Goal: Information Seeking & Learning: Understand process/instructions

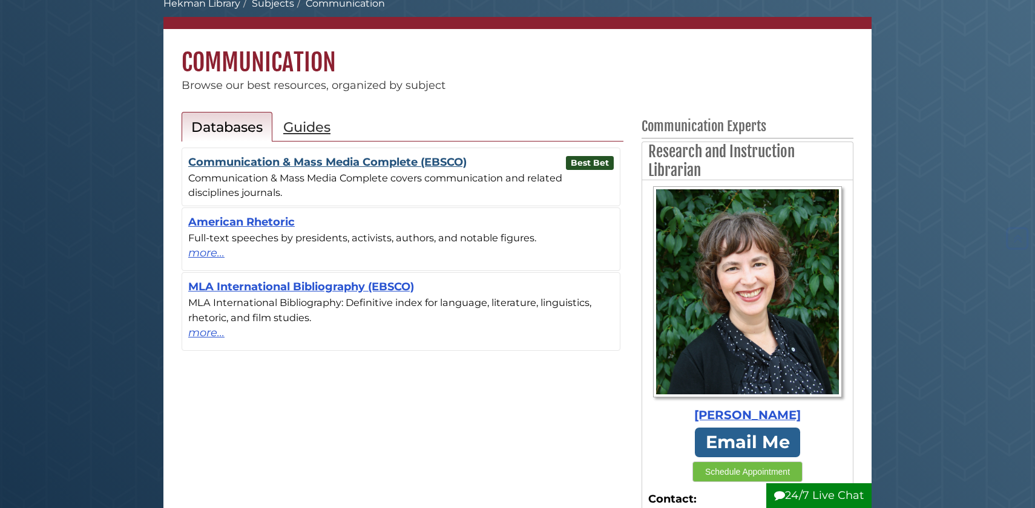
scroll to position [54, 0]
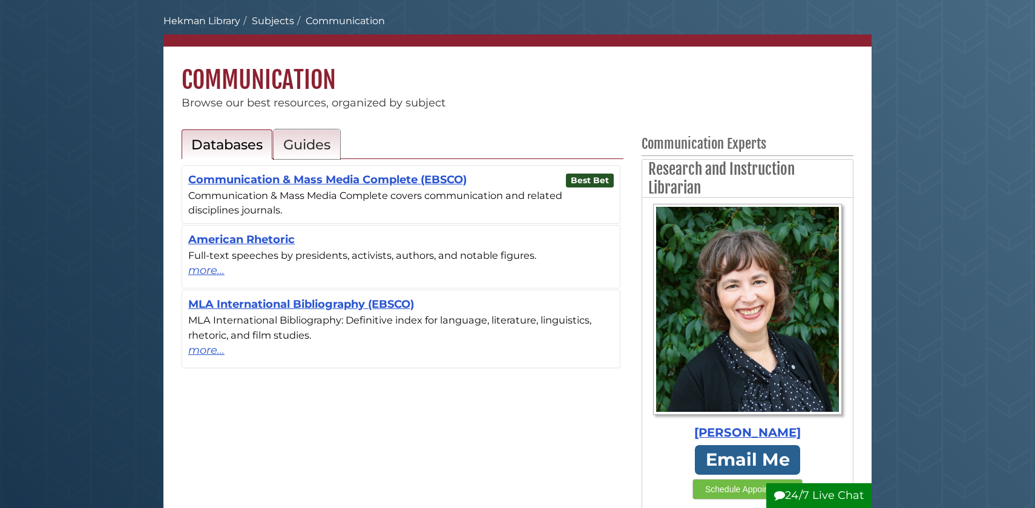
click at [324, 146] on h2 "Guides" at bounding box center [306, 144] width 47 height 17
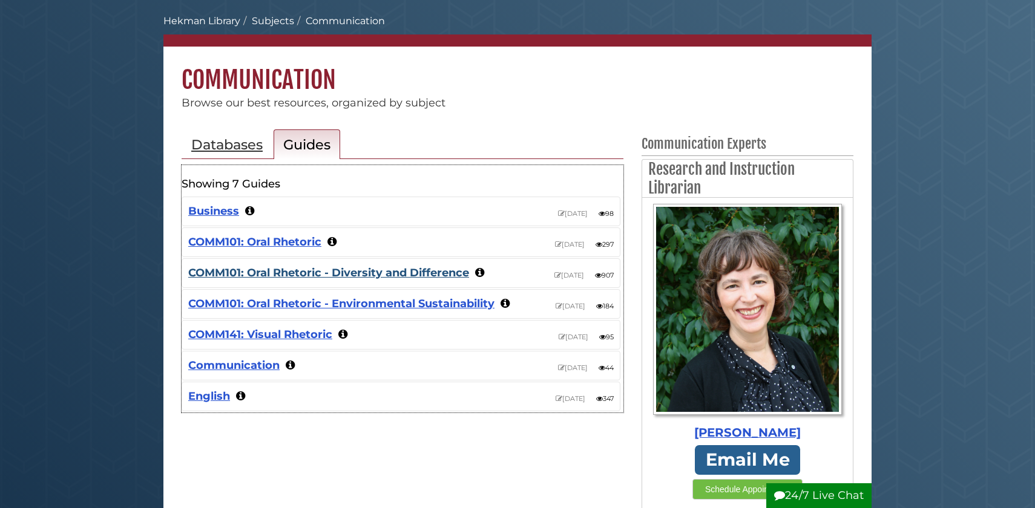
click at [399, 272] on link "COMM101: Oral Rhetoric - Diversity and Difference" at bounding box center [328, 272] width 281 height 13
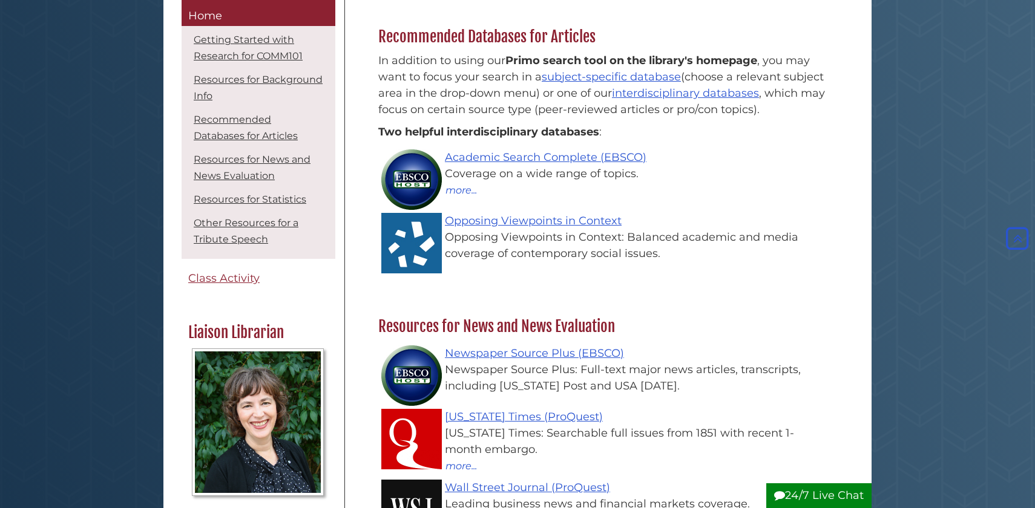
scroll to position [538, 0]
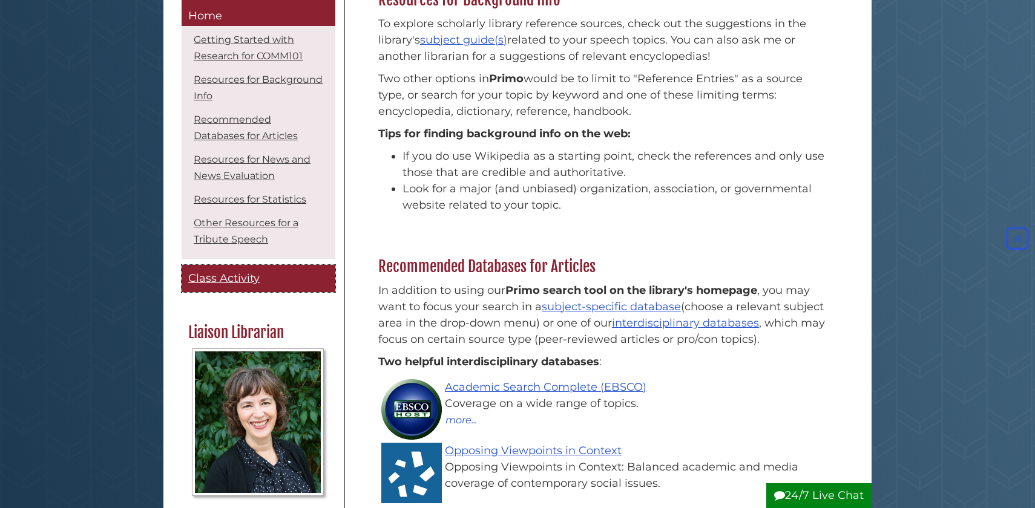
click at [250, 278] on span "Class Activity" at bounding box center [223, 278] width 71 height 13
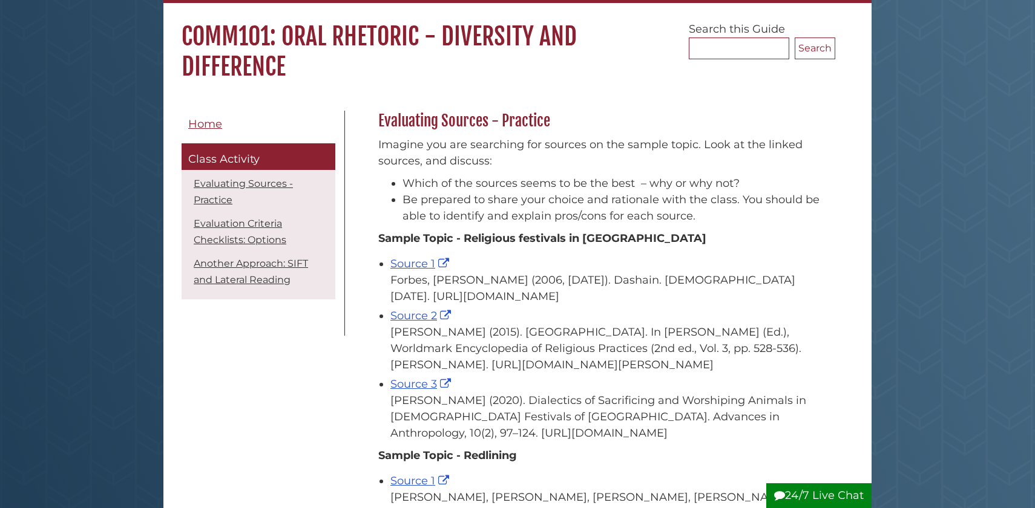
scroll to position [100, 0]
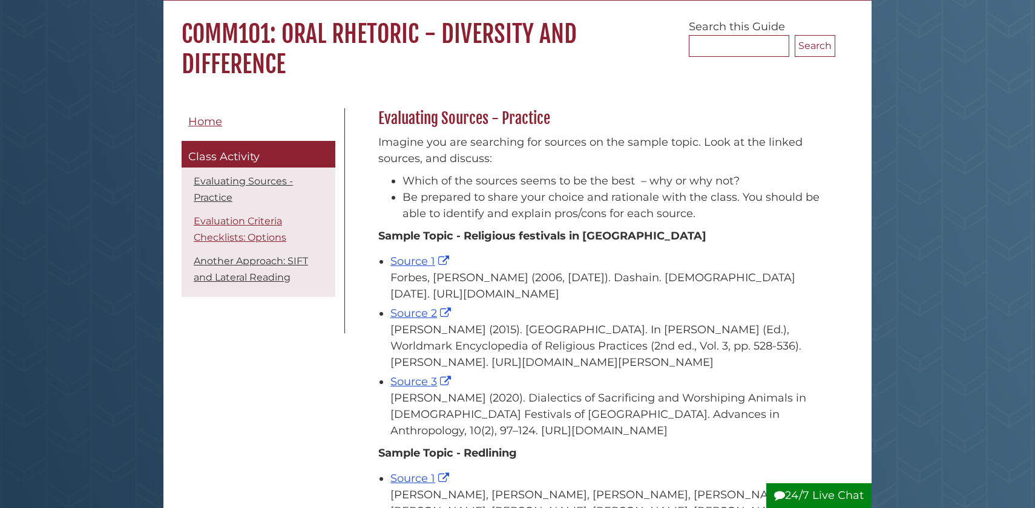
click at [253, 218] on link "Evaluation Criteria Checklists: Options" at bounding box center [240, 229] width 93 height 28
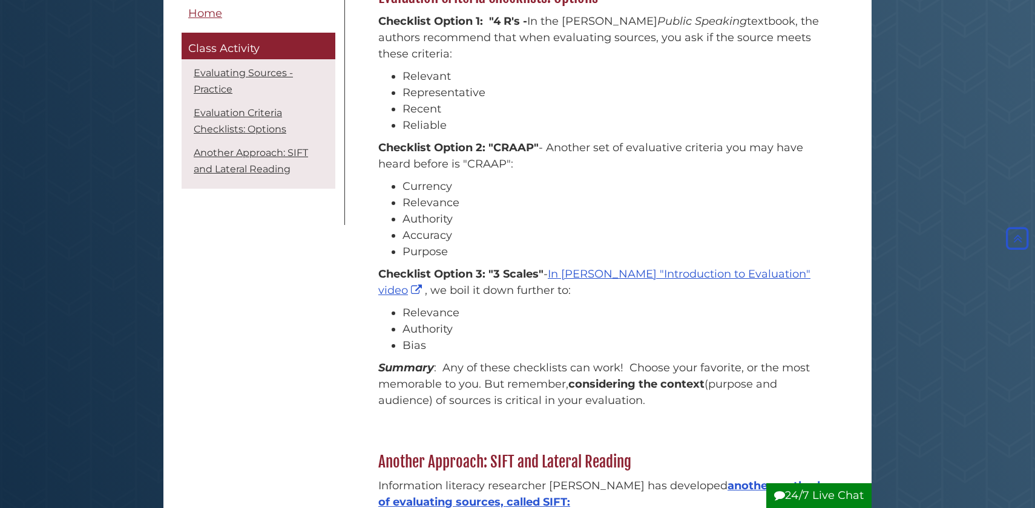
scroll to position [1017, 0]
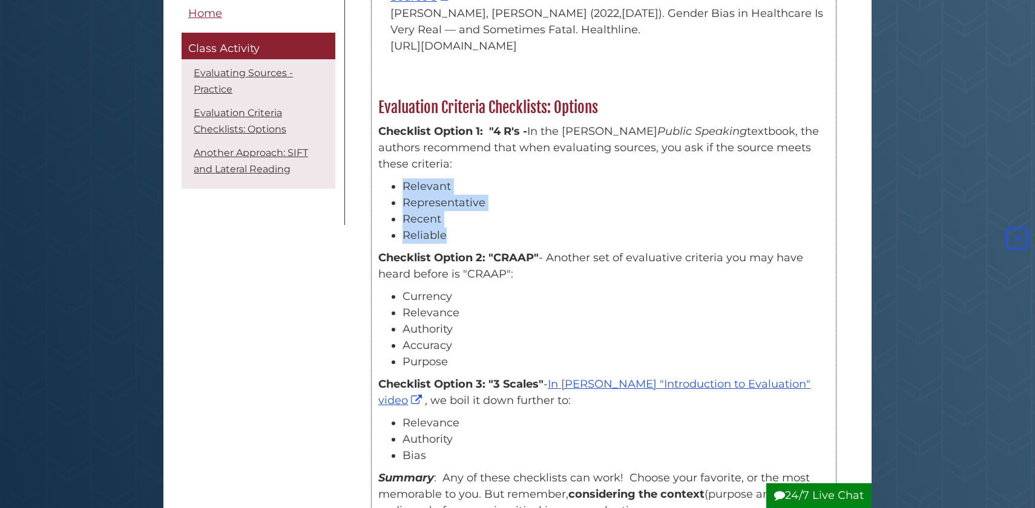
drag, startPoint x: 447, startPoint y: 265, endPoint x: 395, endPoint y: 218, distance: 69.8
click at [395, 218] on ul "Relevant Representative Recent Reliable" at bounding box center [603, 210] width 451 height 65
copy ul "Relevant Representative Recent Reliable"
click at [281, 290] on div "Menu Home Class Activity Evaluating Sources - Practice Evaluation Criteria Chec…" at bounding box center [517, 85] width 690 height 1788
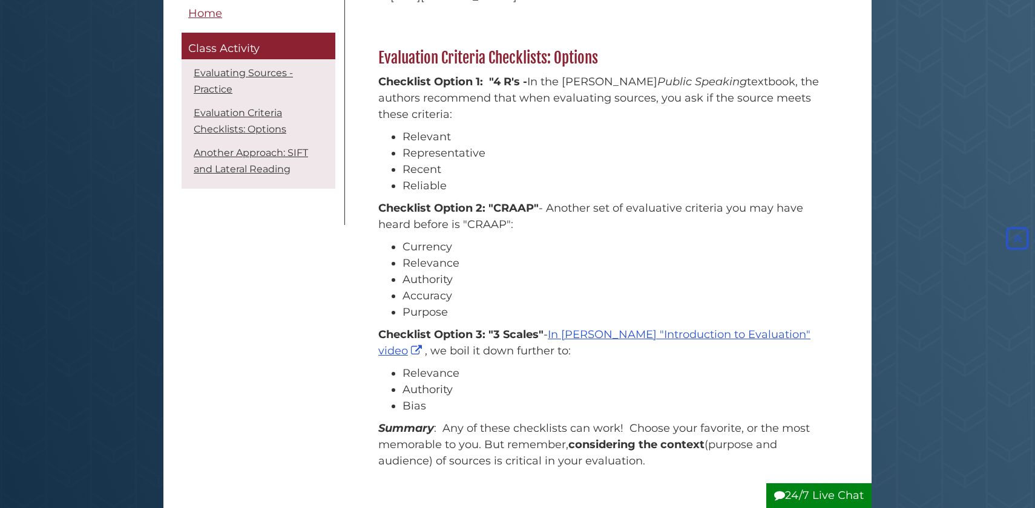
scroll to position [1114, 0]
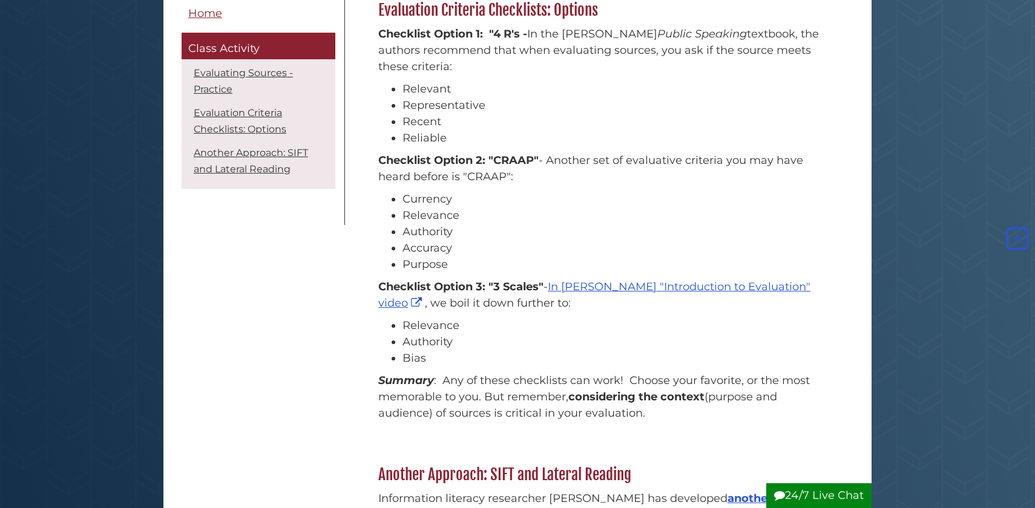
click at [502, 240] on li "Authority" at bounding box center [615, 232] width 427 height 16
click at [431, 367] on li "Bias" at bounding box center [615, 358] width 427 height 16
drag, startPoint x: 424, startPoint y: 390, endPoint x: 405, endPoint y: 359, distance: 35.3
click at [405, 359] on ul "Relevance Authority Bias" at bounding box center [603, 342] width 451 height 49
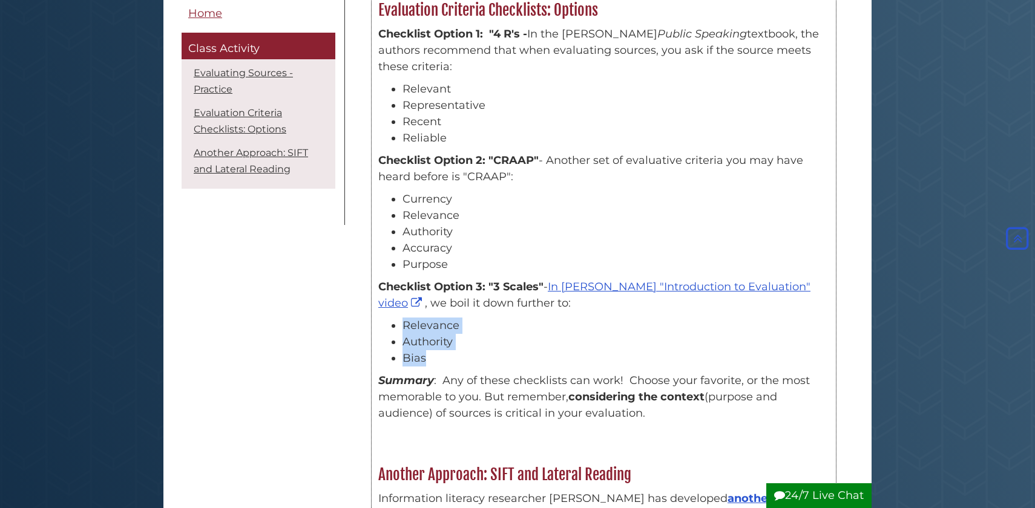
copy ul "Relevance Authority Bias"
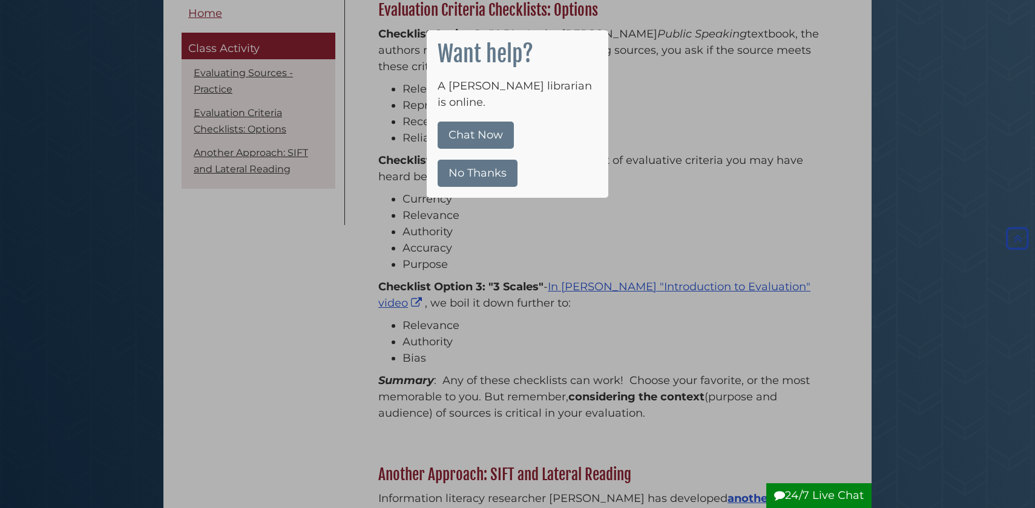
click at [483, 160] on button "No Thanks" at bounding box center [477, 173] width 80 height 27
